Goal: Transaction & Acquisition: Book appointment/travel/reservation

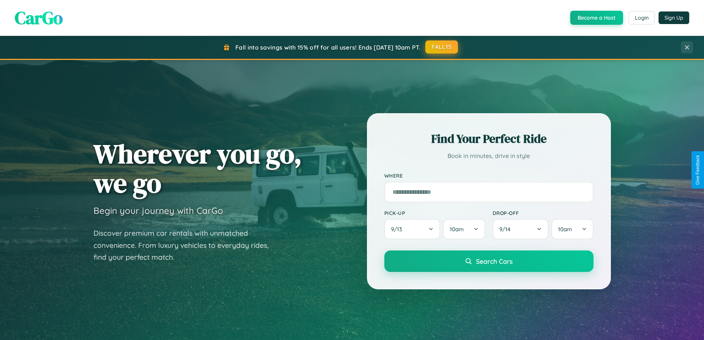
click at [442, 47] on button "FALL15" at bounding box center [441, 46] width 33 height 13
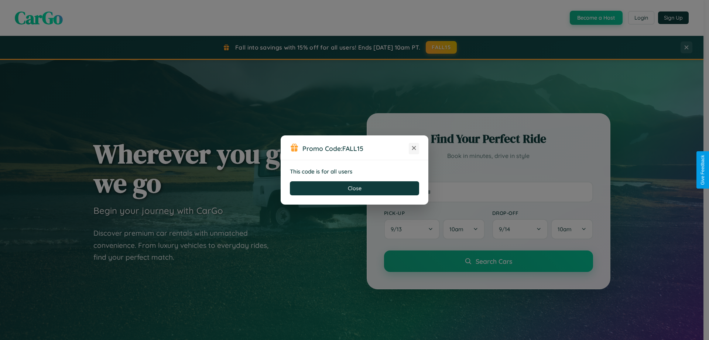
click at [414, 148] on icon at bounding box center [414, 147] width 7 height 7
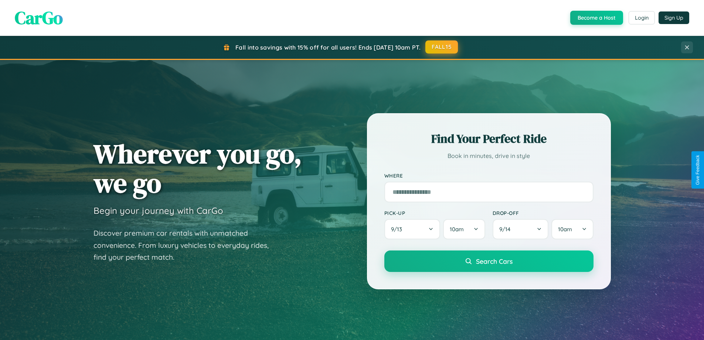
click at [442, 47] on button "FALL15" at bounding box center [441, 46] width 33 height 13
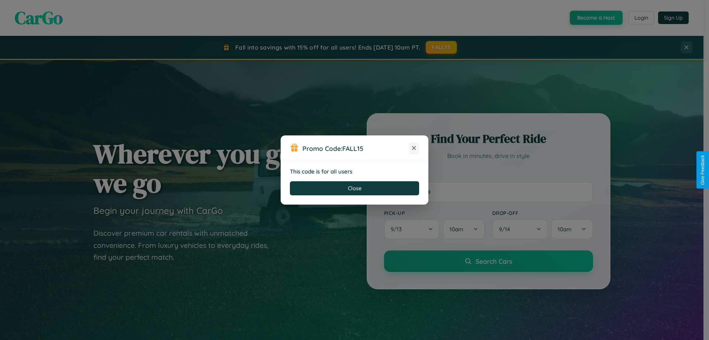
click at [414, 148] on icon at bounding box center [414, 147] width 7 height 7
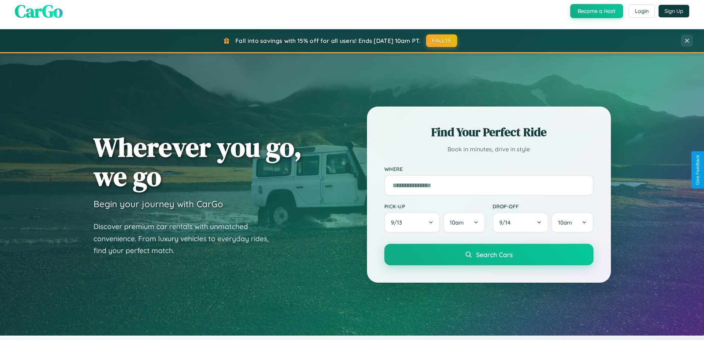
scroll to position [319, 0]
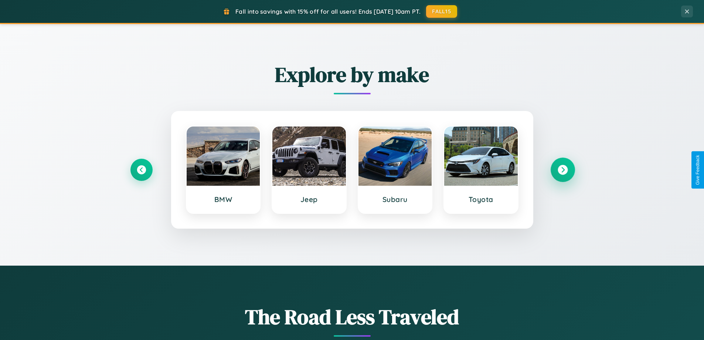
click at [562, 170] on icon at bounding box center [563, 170] width 10 height 10
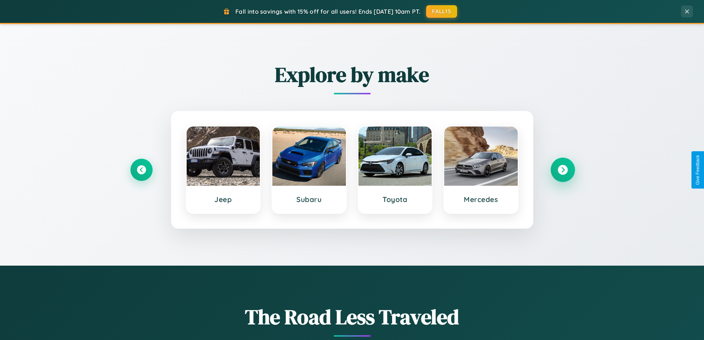
click at [562, 170] on icon at bounding box center [563, 170] width 10 height 10
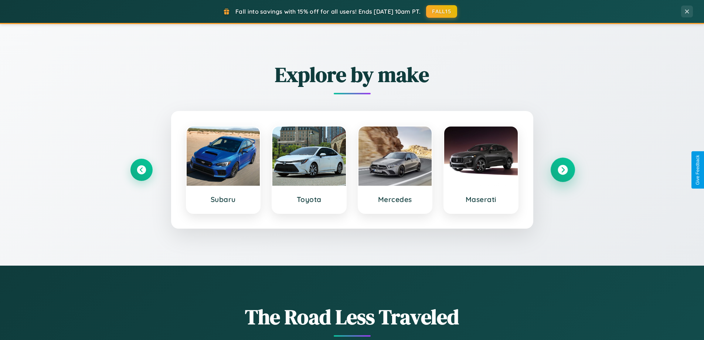
click at [562, 170] on icon at bounding box center [563, 170] width 10 height 10
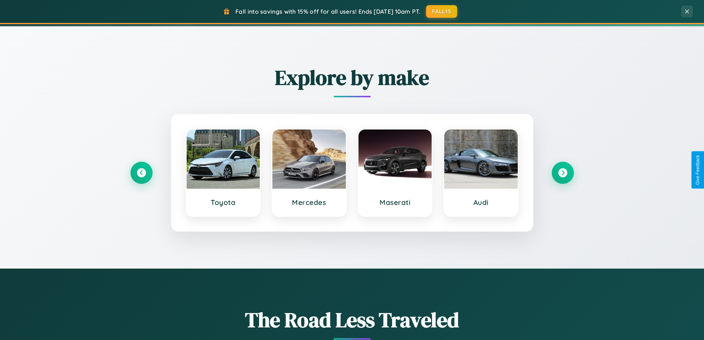
scroll to position [22, 0]
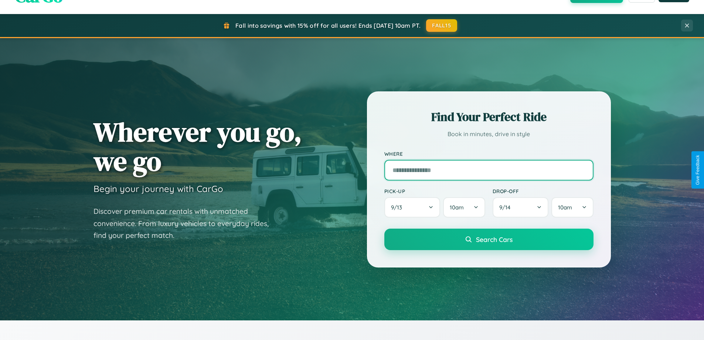
click at [489, 170] on input "text" at bounding box center [488, 170] width 209 height 21
type input "**********"
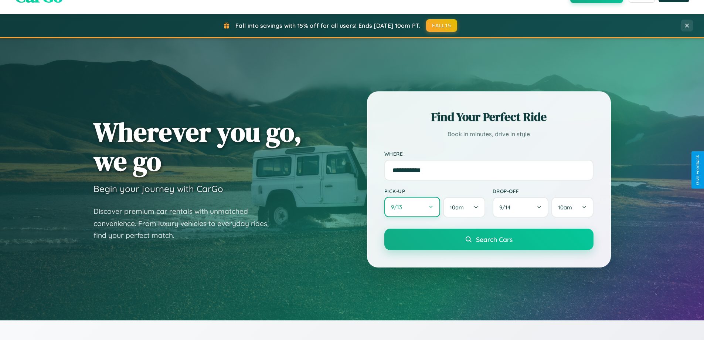
click at [412, 207] on button "9 / 13" at bounding box center [412, 207] width 56 height 20
select select "*"
select select "****"
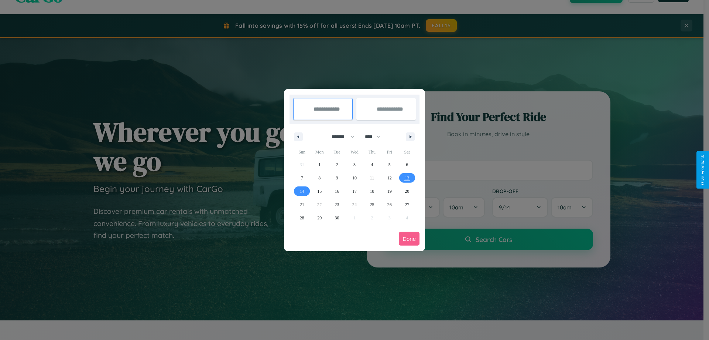
drag, startPoint x: 340, startPoint y: 136, endPoint x: 355, endPoint y: 148, distance: 18.9
click at [340, 136] on select "******* ******** ***** ***** *** **** **** ****** ********* ******* ******** **…" at bounding box center [341, 136] width 31 height 12
select select "**"
click at [337, 164] on span "2" at bounding box center [337, 164] width 2 height 13
type input "**********"
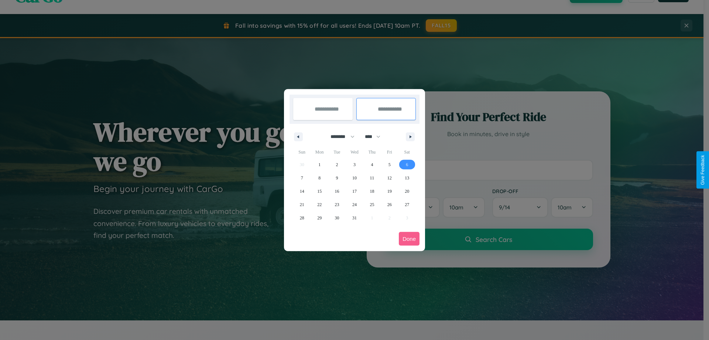
click at [407, 164] on span "6" at bounding box center [407, 164] width 2 height 13
type input "**********"
click at [409, 238] on button "Done" at bounding box center [409, 239] width 21 height 14
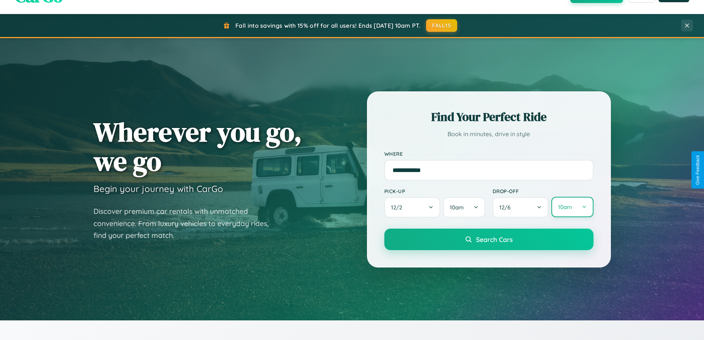
click at [572, 207] on button "10am" at bounding box center [572, 207] width 42 height 20
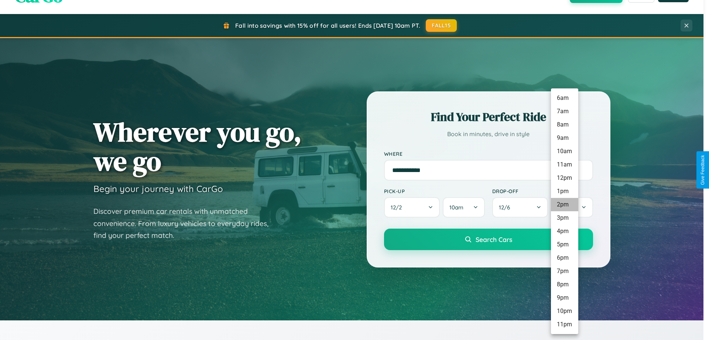
click at [565, 204] on li "2pm" at bounding box center [564, 204] width 27 height 13
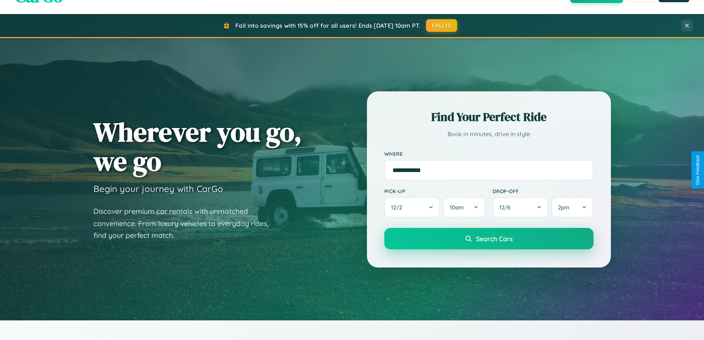
click at [489, 239] on span "Search Cars" at bounding box center [494, 238] width 37 height 8
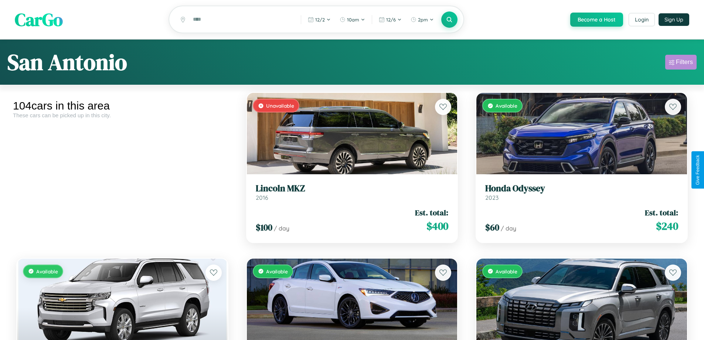
click at [681, 63] on div "Filters" at bounding box center [684, 61] width 17 height 7
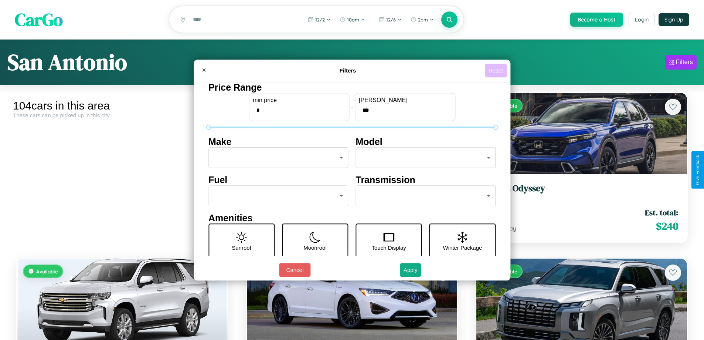
click at [497, 70] on button "Reset" at bounding box center [496, 71] width 22 height 14
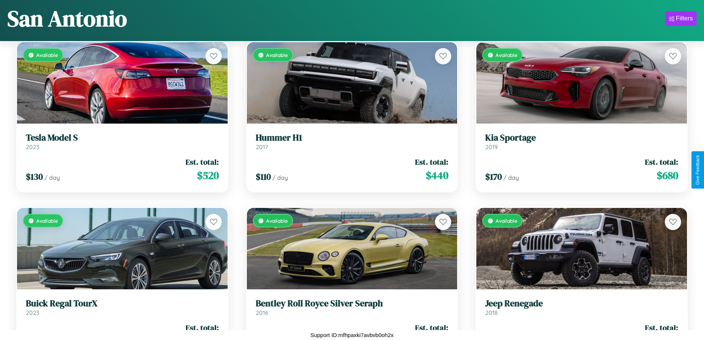
scroll to position [1097, 0]
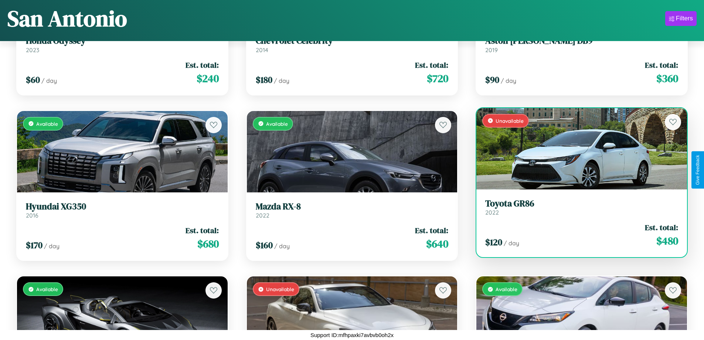
click at [577, 208] on h3 "Toyota GR86" at bounding box center [581, 203] width 193 height 11
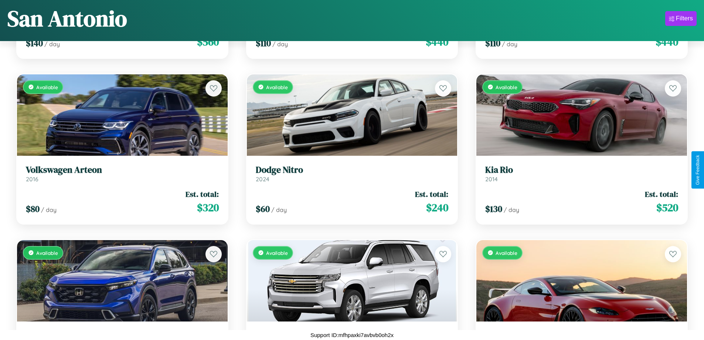
scroll to position [766, 0]
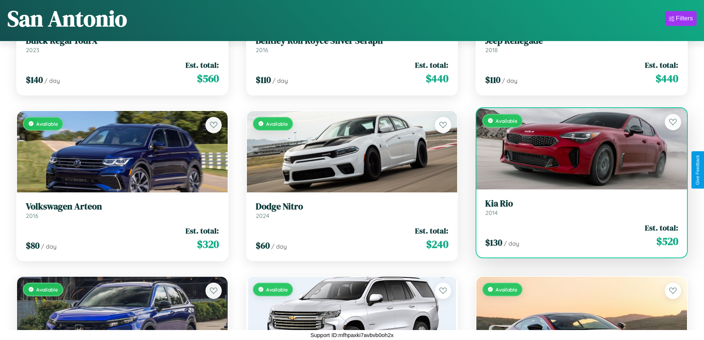
click at [577, 207] on h3 "Kia Rio" at bounding box center [581, 203] width 193 height 11
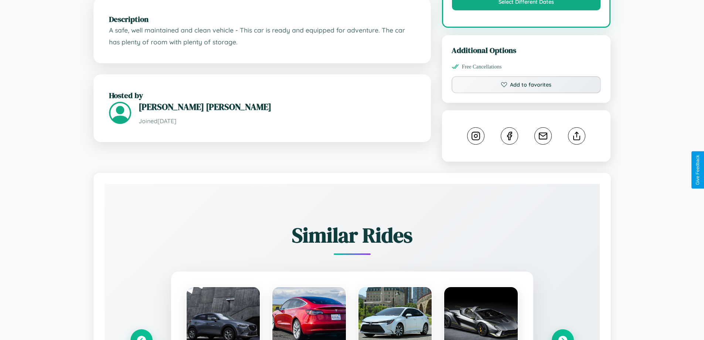
scroll to position [419, 0]
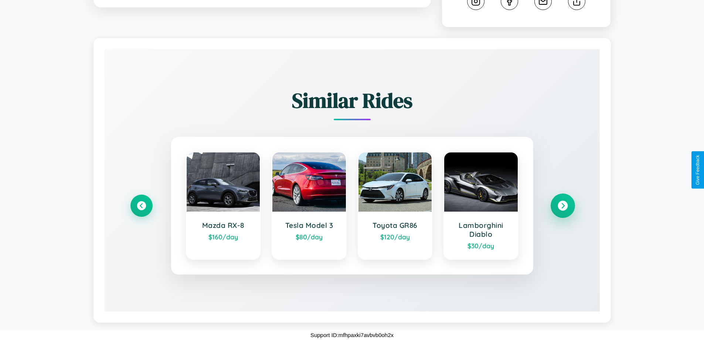
click at [562, 205] on icon at bounding box center [563, 206] width 10 height 10
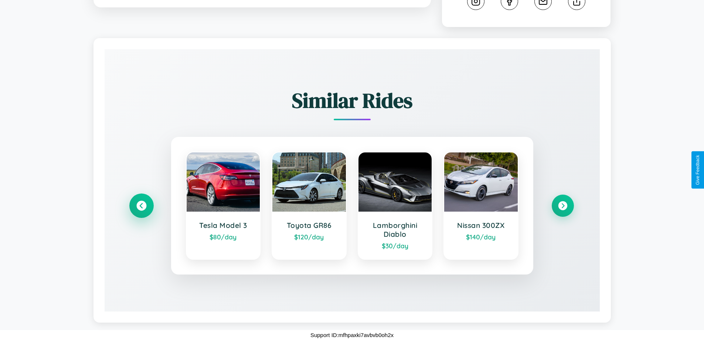
click at [141, 205] on icon at bounding box center [141, 206] width 10 height 10
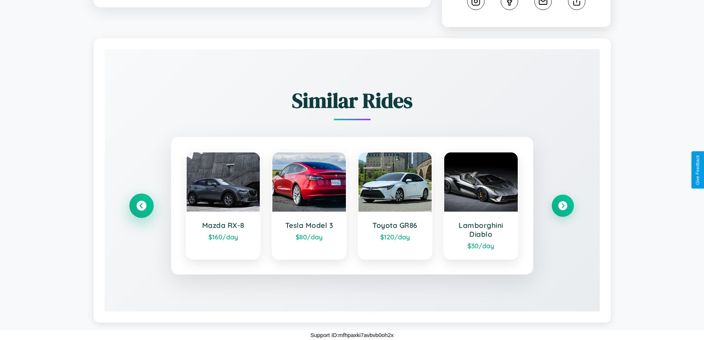
click at [141, 205] on icon at bounding box center [141, 206] width 10 height 10
